Goal: Transaction & Acquisition: Purchase product/service

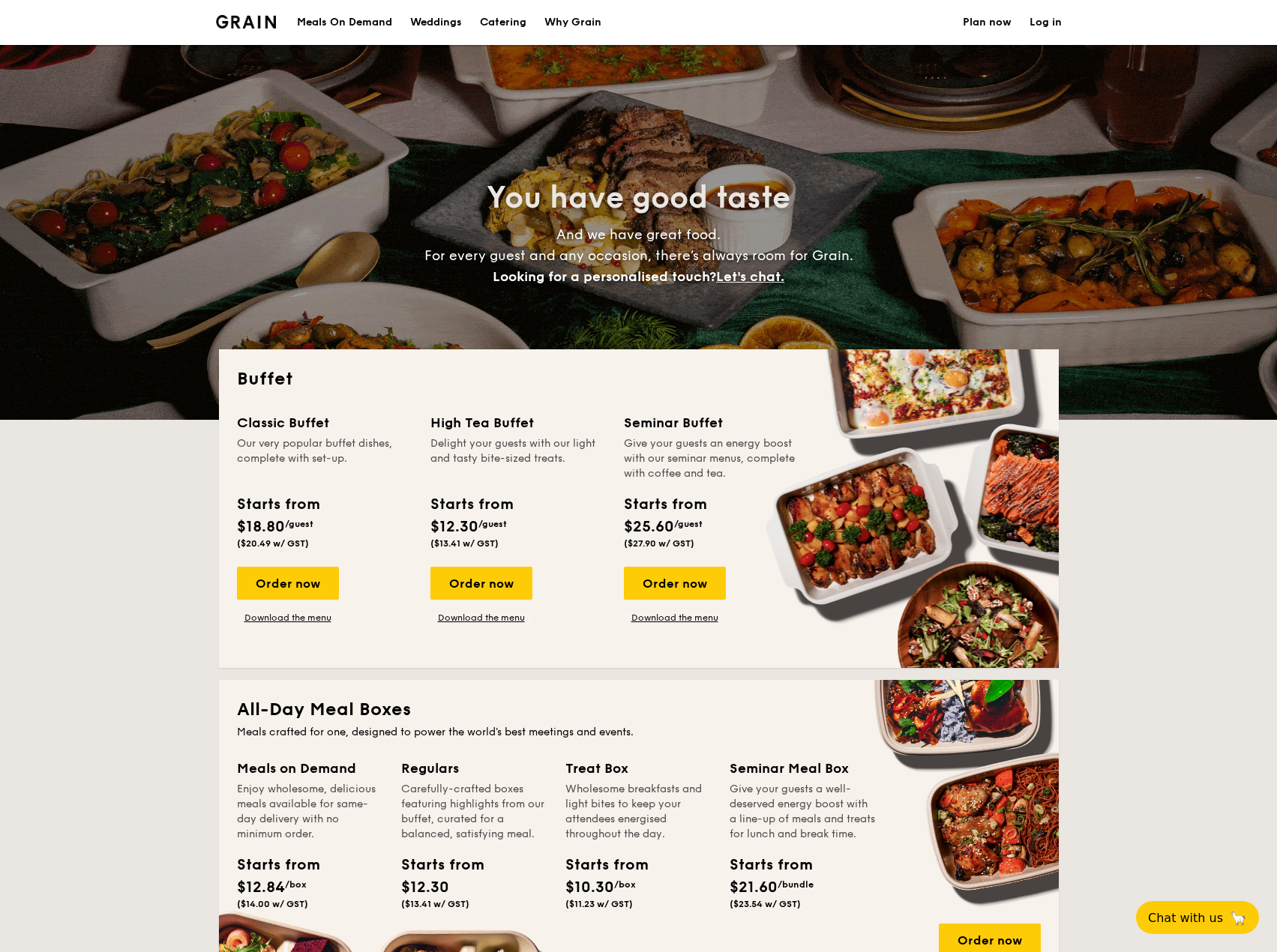
select select
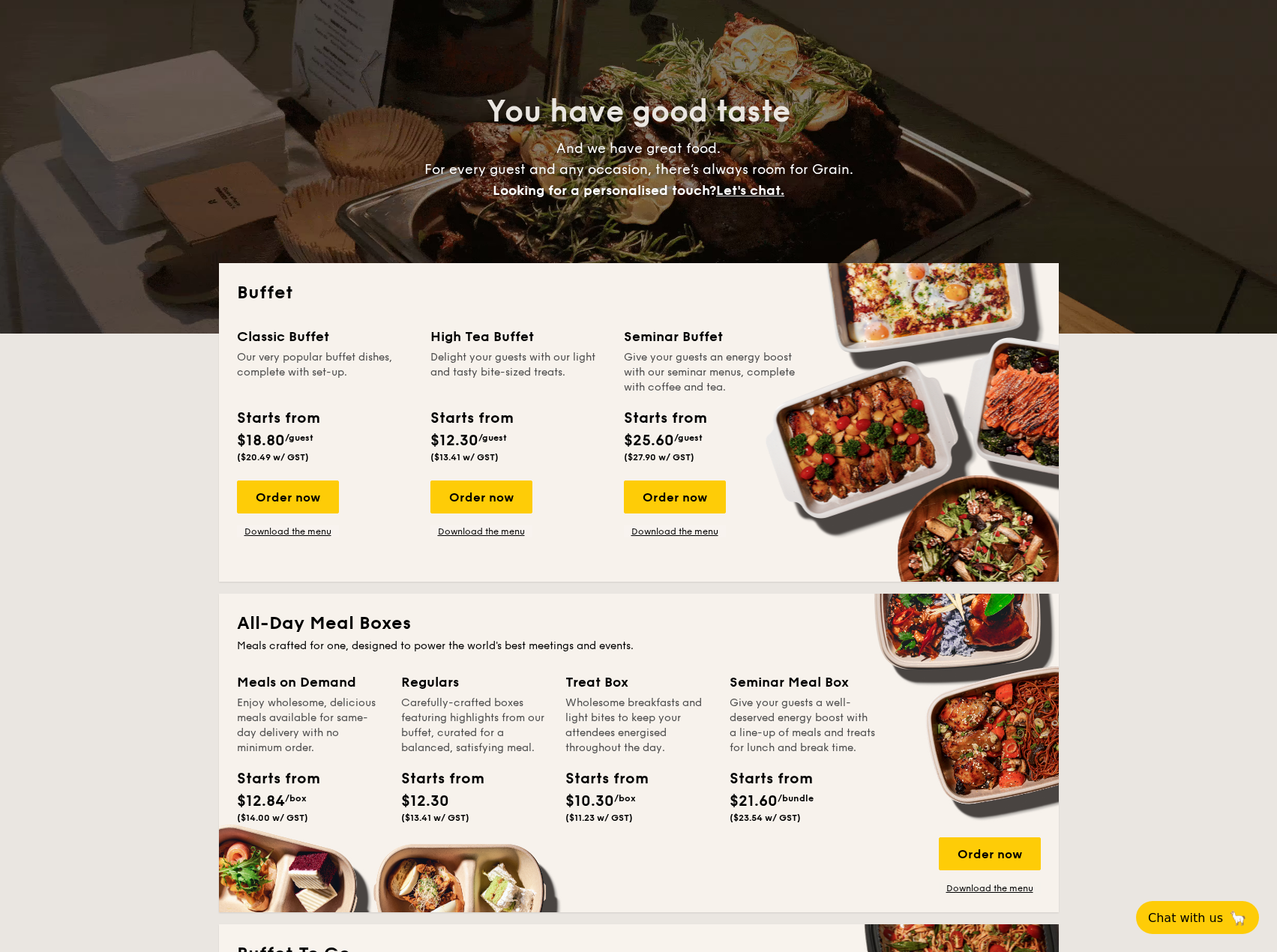
scroll to position [224, 0]
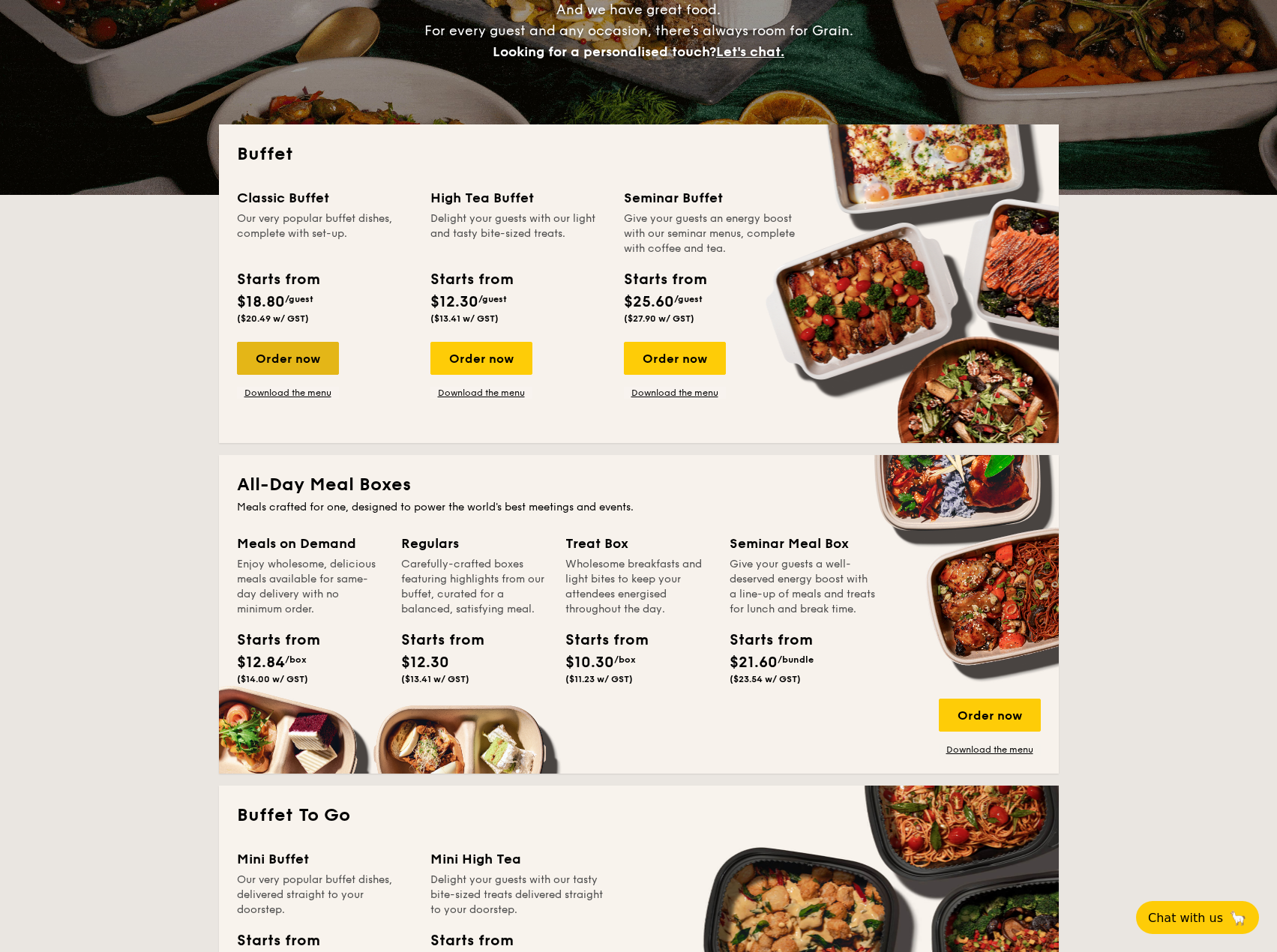
click at [308, 360] on div "Order now" at bounding box center [288, 358] width 102 height 33
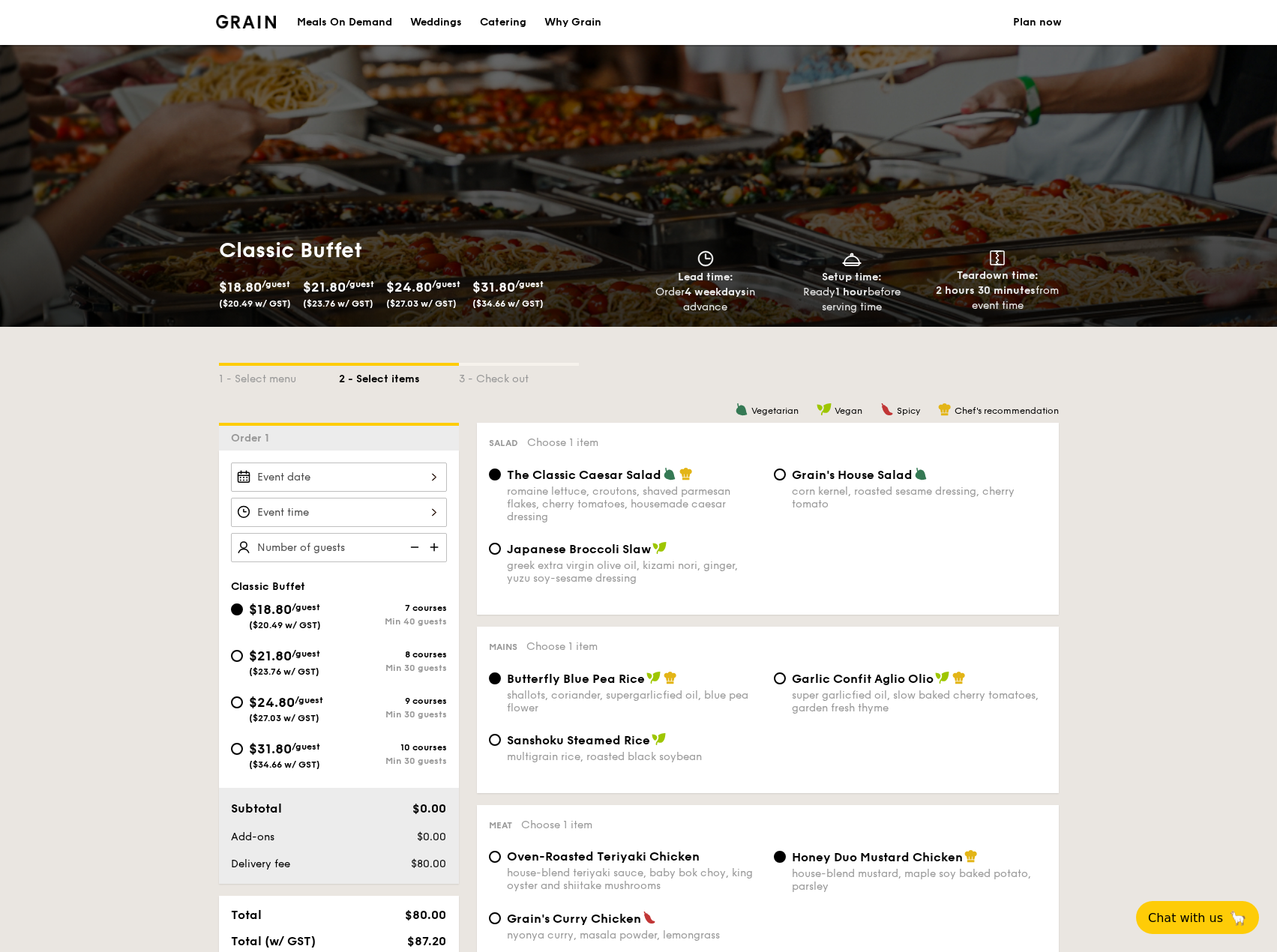
select select
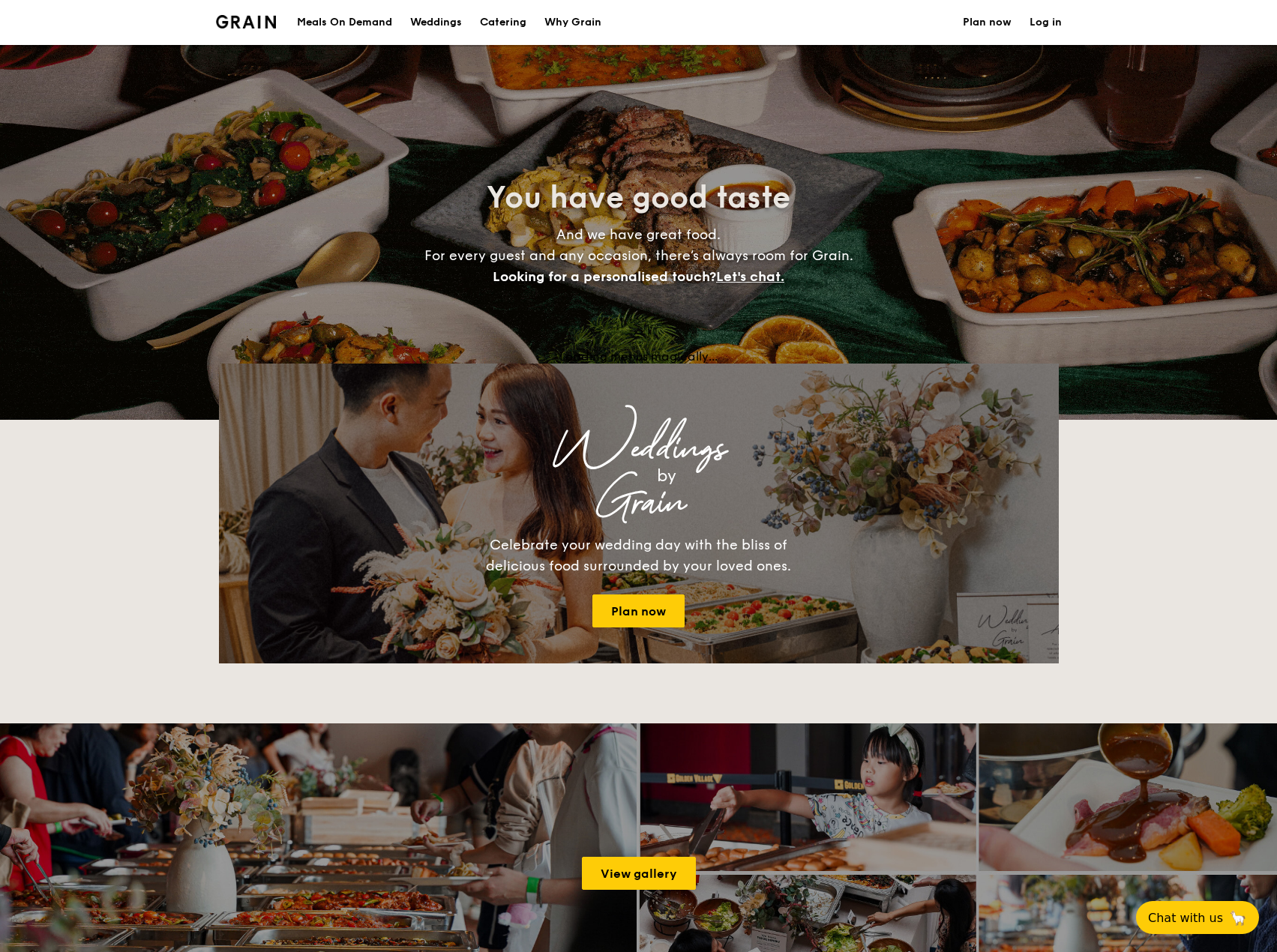
scroll to position [224, 0]
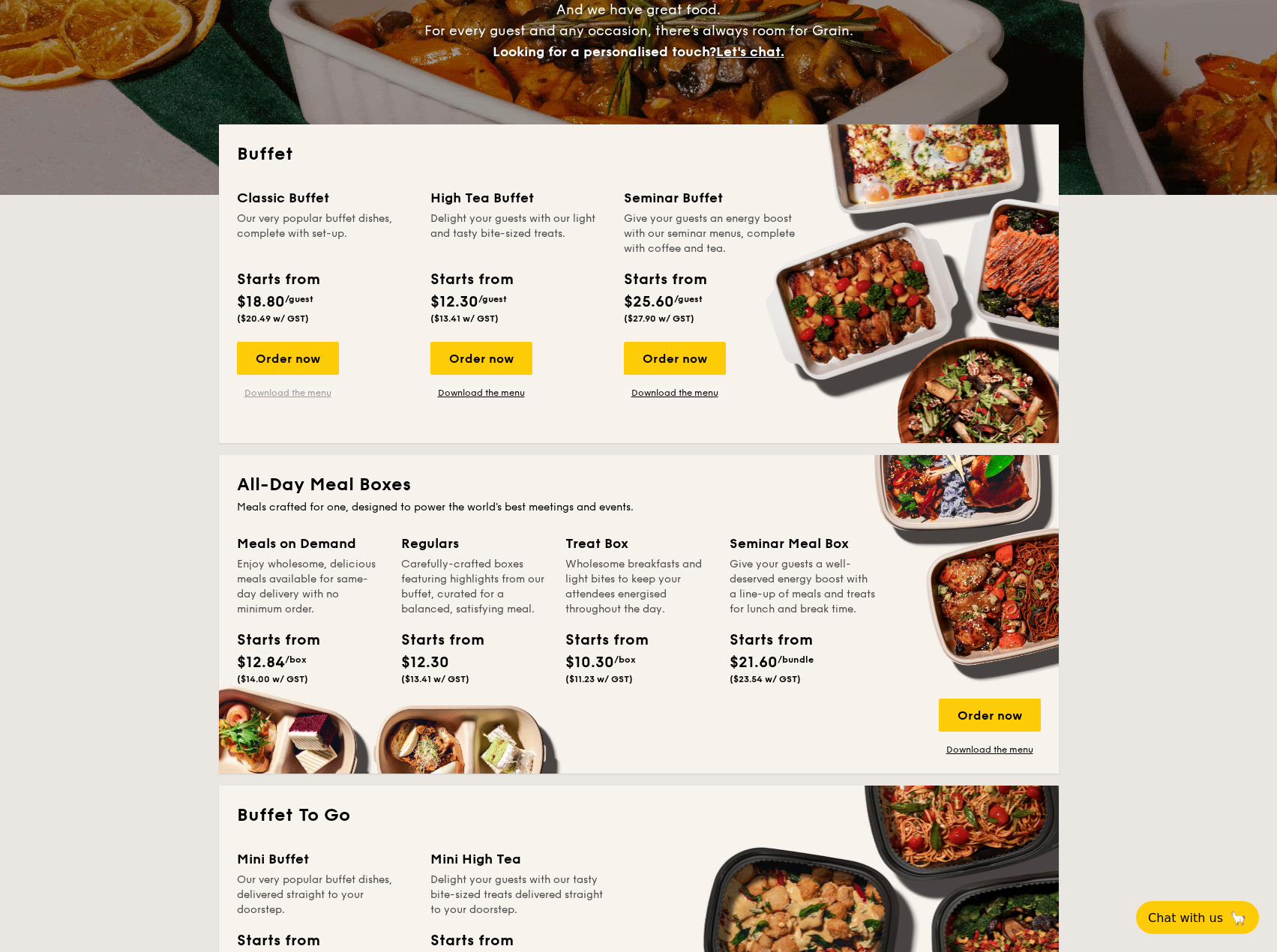
click at [308, 394] on link "Download the menu" at bounding box center [288, 393] width 102 height 12
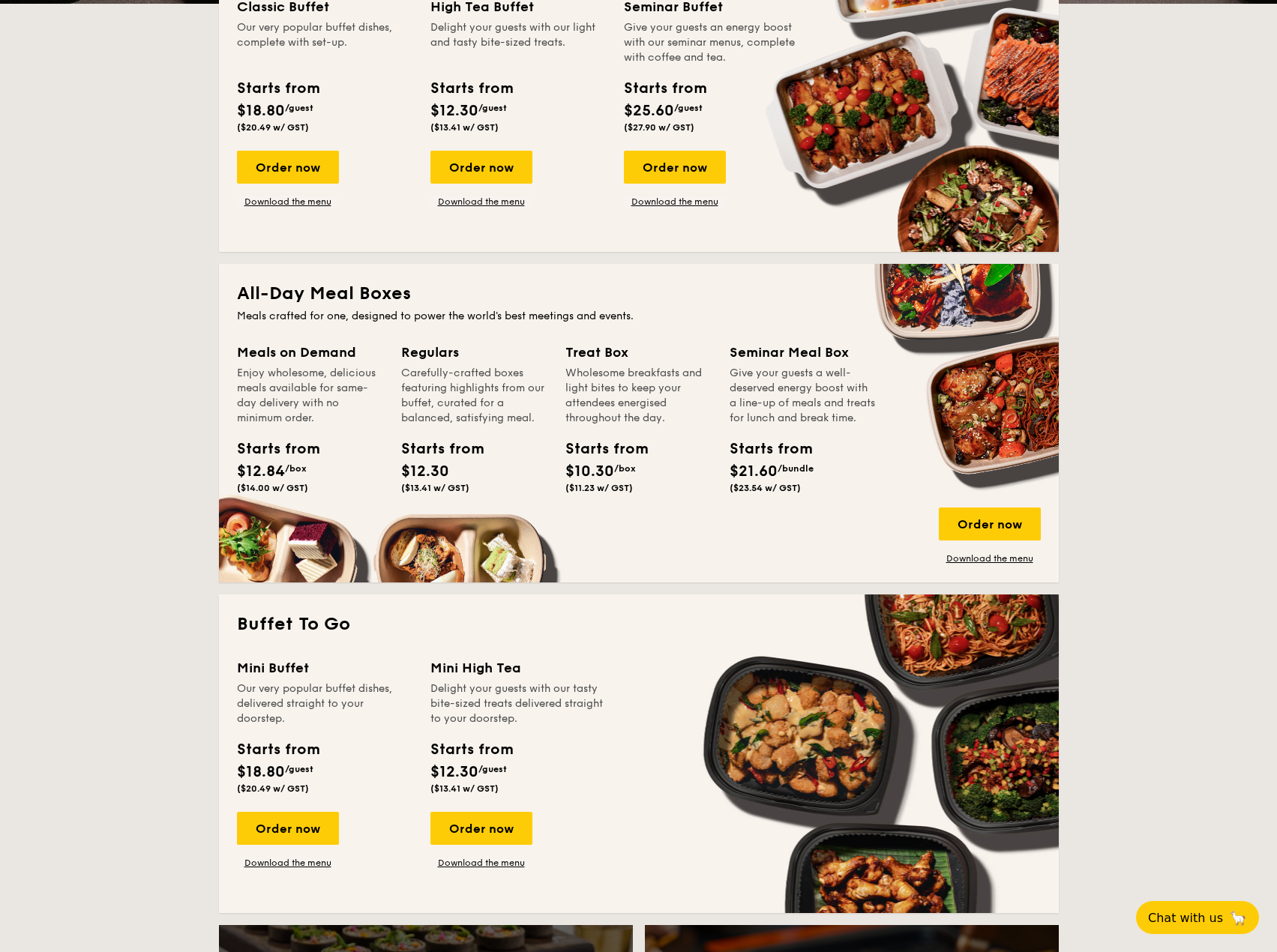
scroll to position [543, 0]
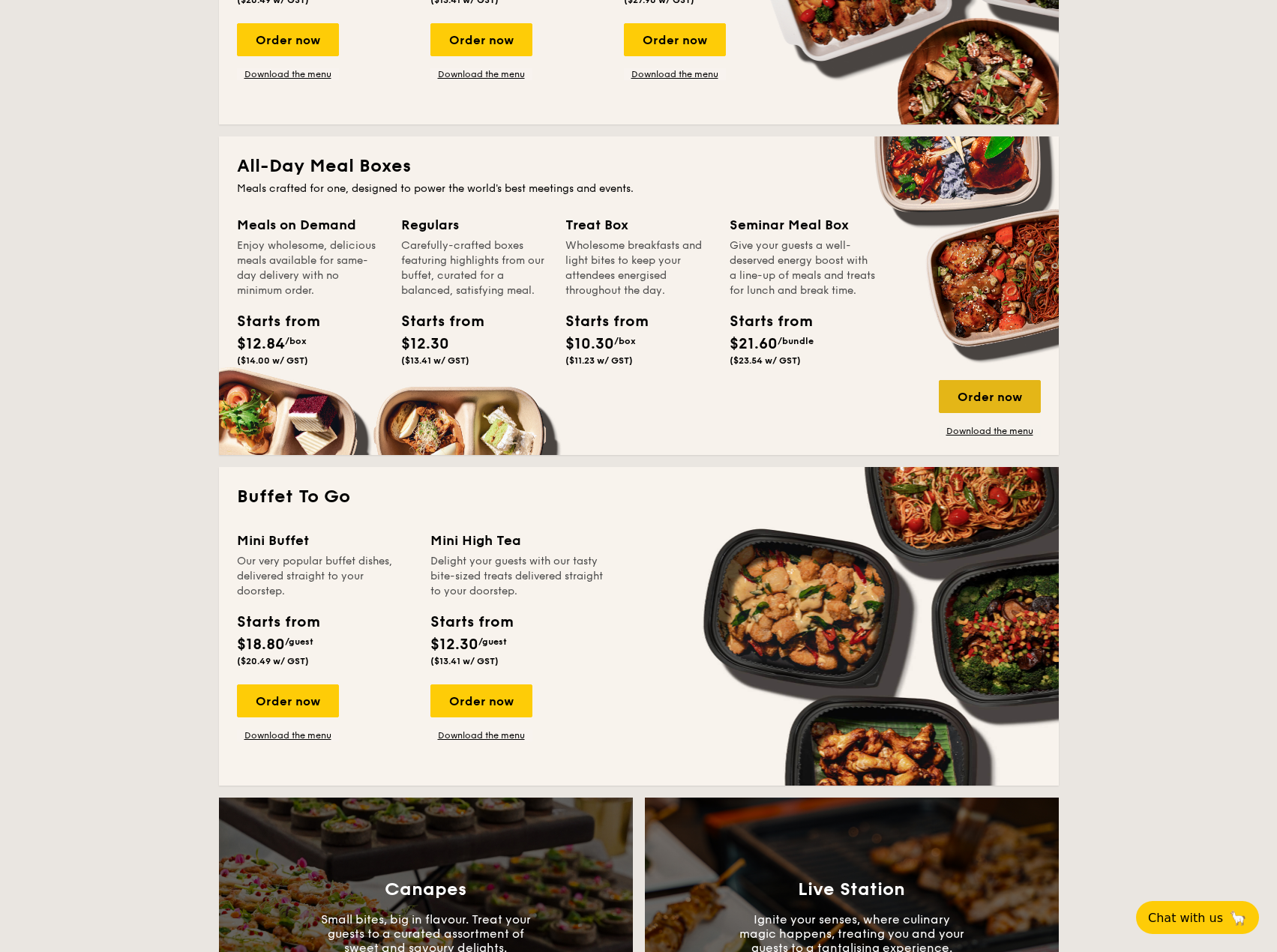
click at [1004, 407] on div "Order now" at bounding box center [989, 396] width 102 height 33
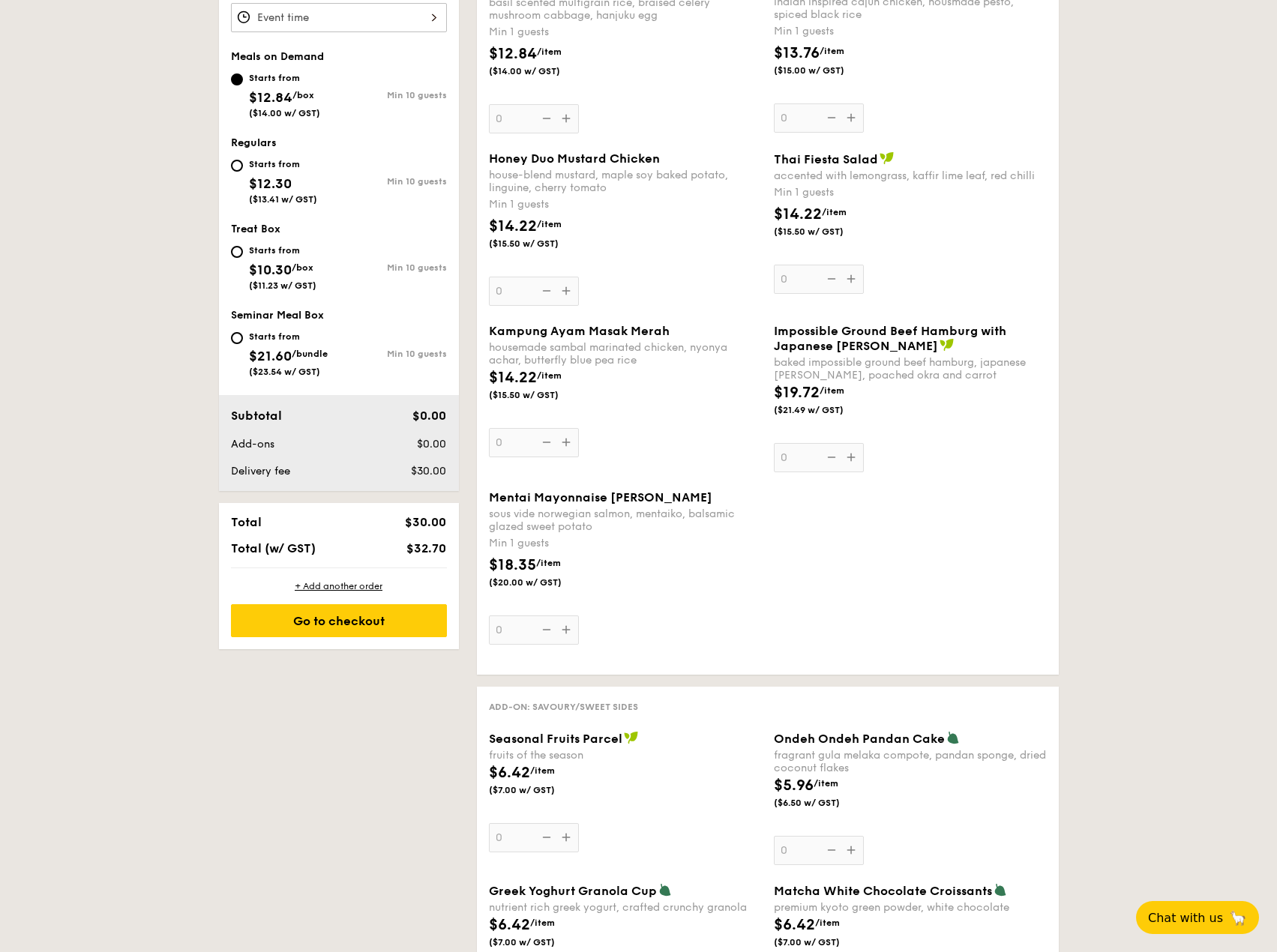
scroll to position [537, 0]
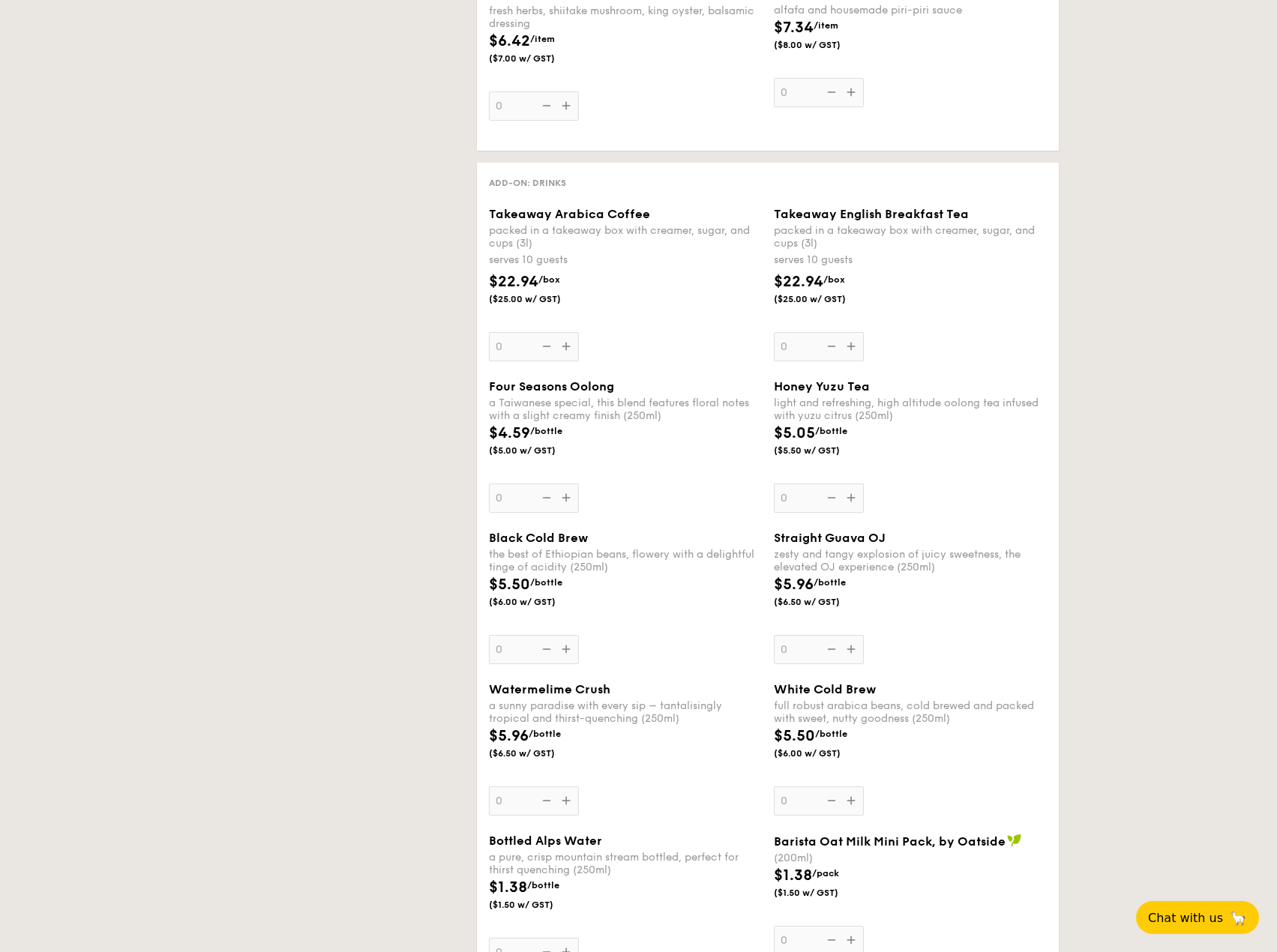
select select
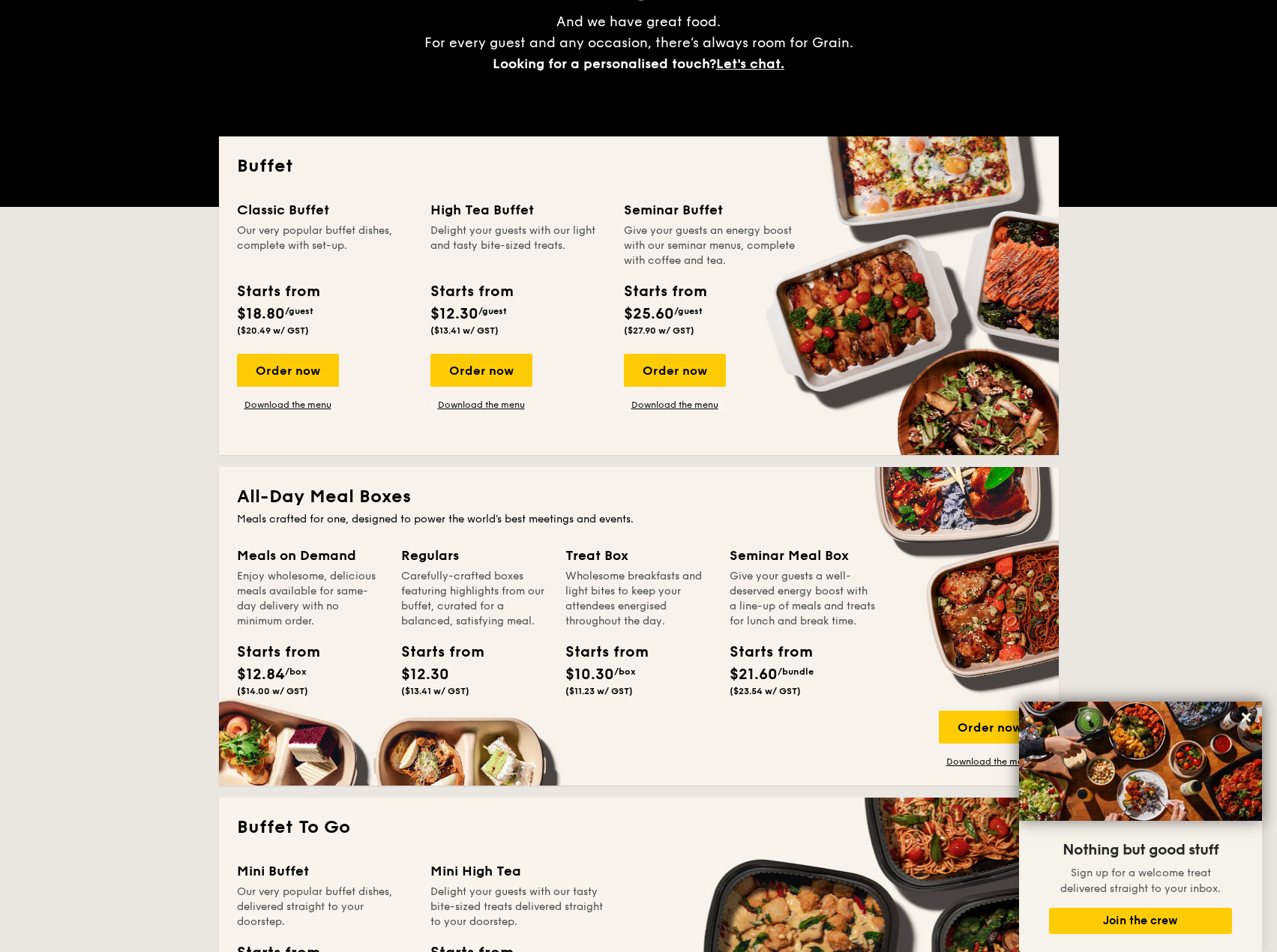
scroll to position [211, 0]
